Goal: Use online tool/utility: Utilize a website feature to perform a specific function

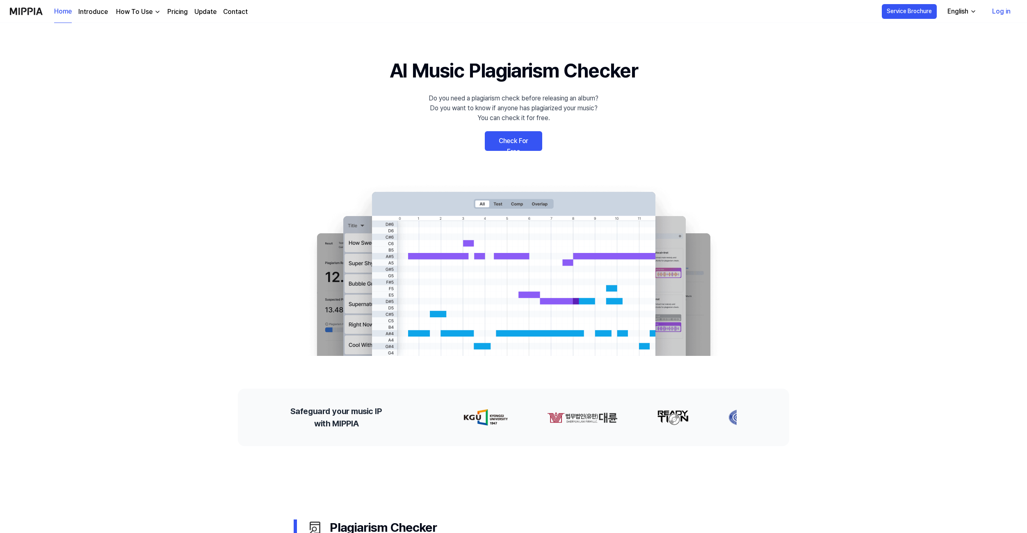
click at [505, 146] on link "Check For Free" at bounding box center [513, 141] width 57 height 20
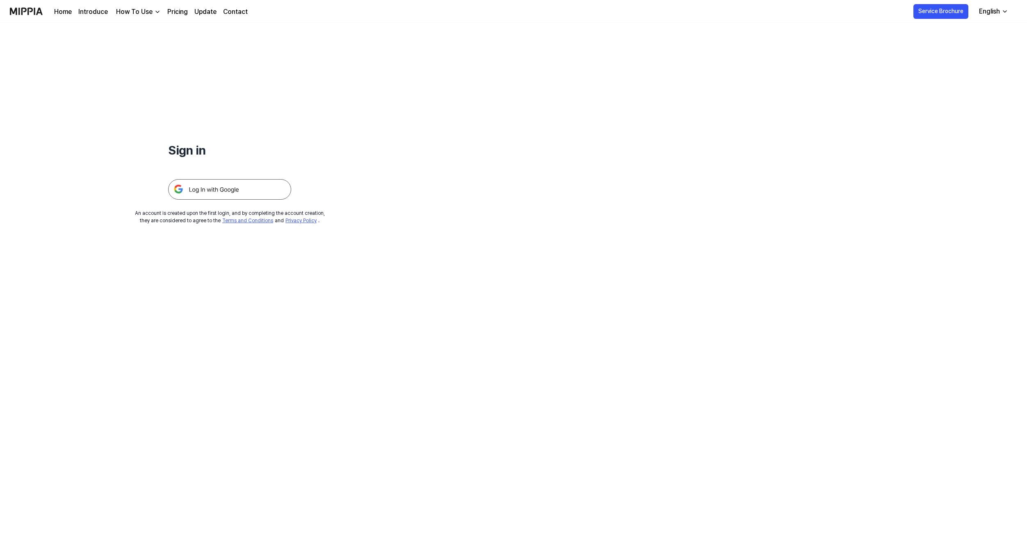
click at [225, 186] on img at bounding box center [229, 189] width 123 height 21
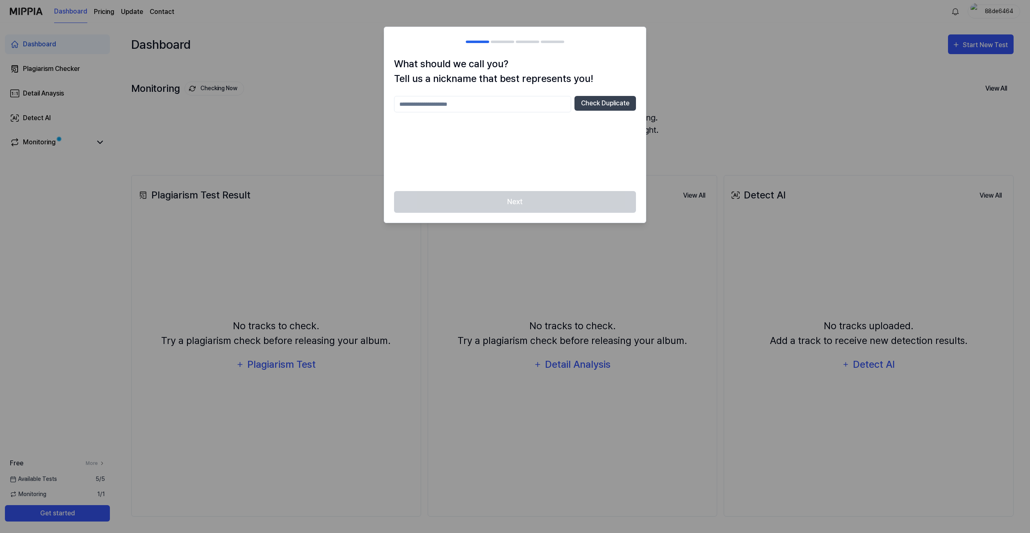
click at [475, 103] on input "text" at bounding box center [482, 104] width 177 height 16
click at [519, 202] on div "Next" at bounding box center [515, 207] width 262 height 32
drag, startPoint x: 519, startPoint y: 202, endPoint x: 553, endPoint y: 163, distance: 52.0
click at [520, 202] on div "Next" at bounding box center [515, 207] width 262 height 32
click at [602, 98] on button "Check Duplicate" at bounding box center [605, 103] width 62 height 15
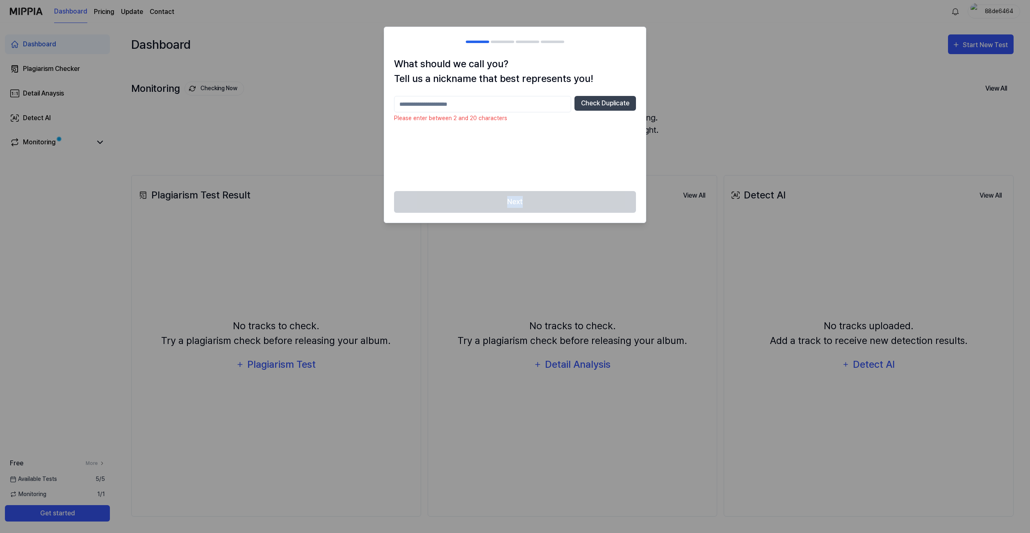
click at [459, 108] on input "text" at bounding box center [482, 104] width 177 height 16
type input "*"
type input "*********"
drag, startPoint x: 586, startPoint y: 188, endPoint x: 577, endPoint y: 198, distance: 13.3
click at [586, 189] on div "What should we call you? Tell us a nickname that best represents you! *********…" at bounding box center [515, 124] width 262 height 134
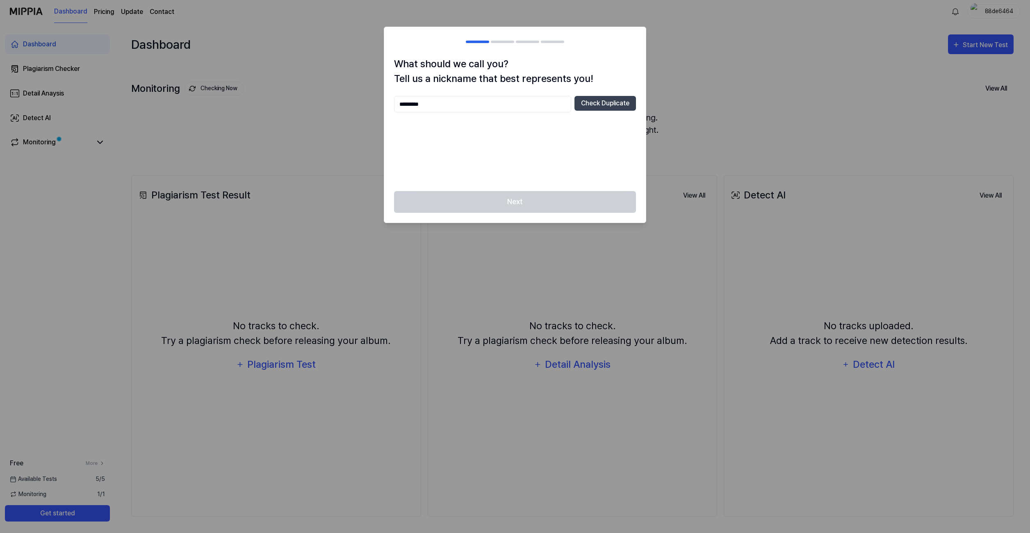
click at [570, 201] on div "Next" at bounding box center [515, 207] width 262 height 32
click at [552, 202] on div "Next" at bounding box center [515, 207] width 262 height 32
click at [794, 107] on div at bounding box center [515, 266] width 1030 height 533
click at [597, 102] on button "Check Duplicate" at bounding box center [605, 103] width 62 height 15
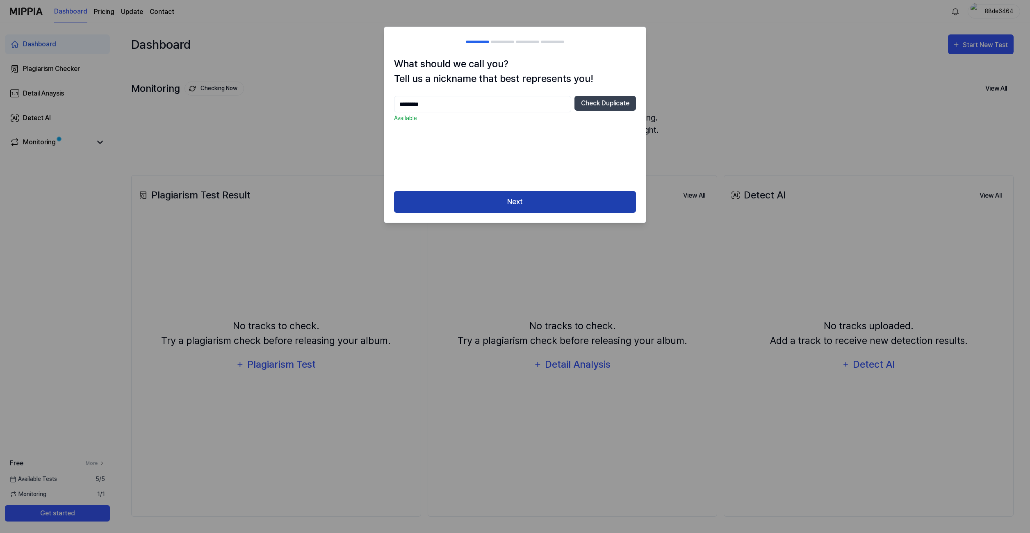
click at [535, 200] on button "Next" at bounding box center [515, 202] width 242 height 22
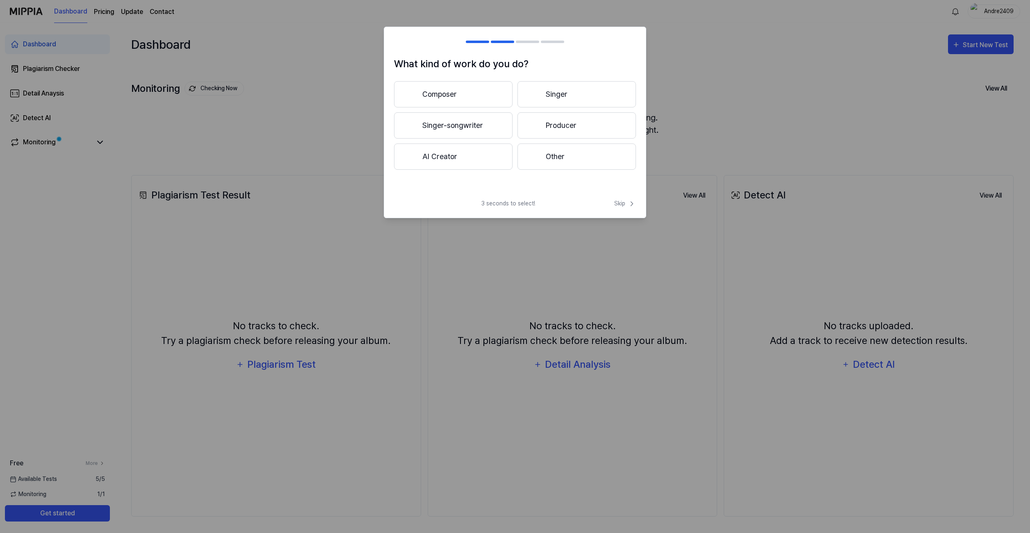
click at [550, 155] on button "Other" at bounding box center [576, 157] width 119 height 26
click at [489, 127] on button "Less than 3 years" at bounding box center [453, 125] width 119 height 26
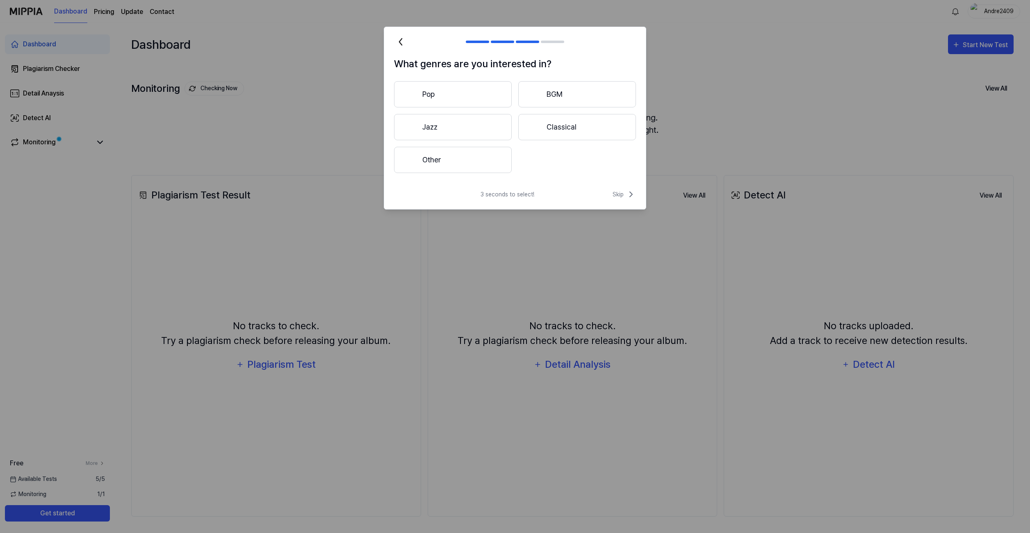
click at [556, 128] on button "Classical" at bounding box center [577, 127] width 118 height 26
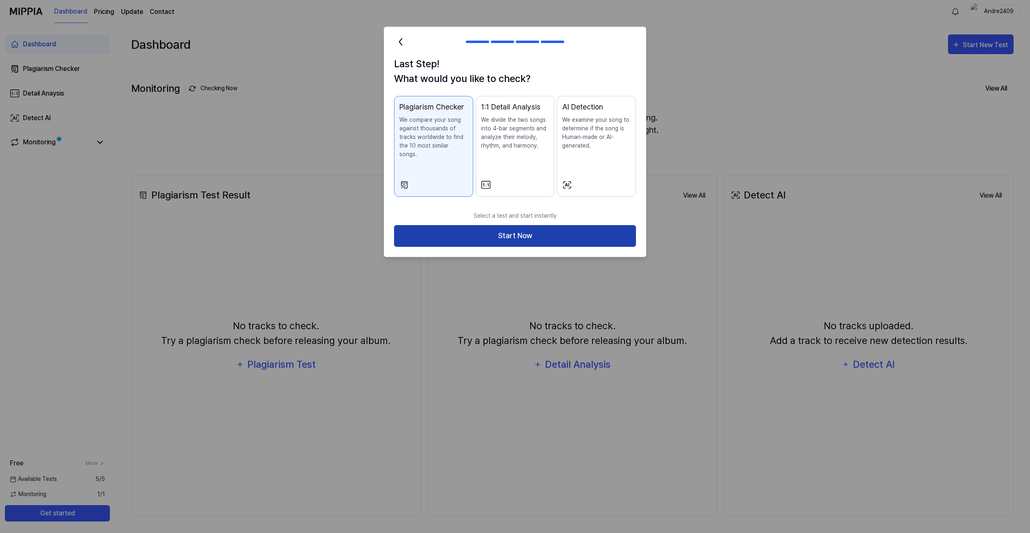
click at [534, 226] on button "Start Now" at bounding box center [515, 236] width 242 height 22
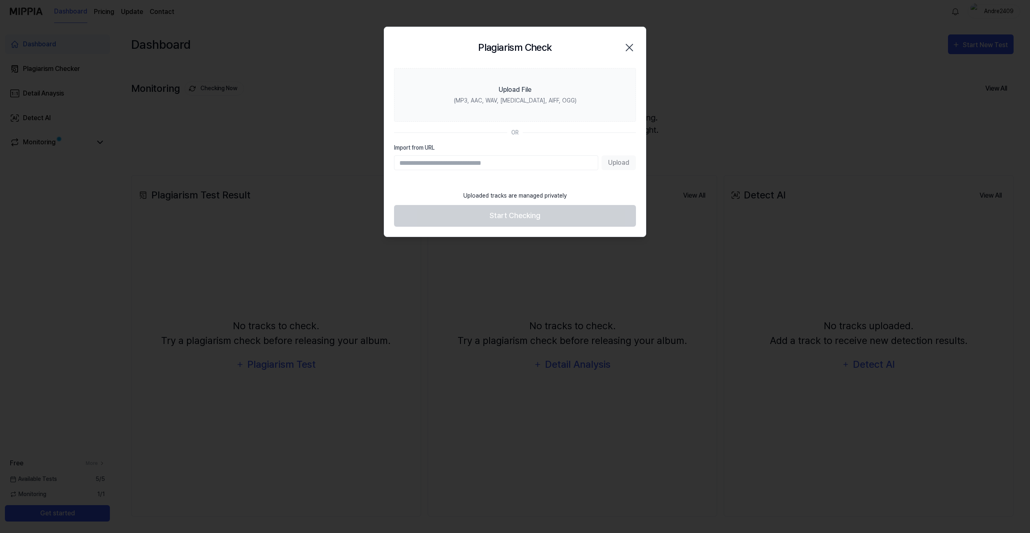
click at [631, 48] on icon "button" at bounding box center [629, 47] width 7 height 7
